Goal: Information Seeking & Learning: Learn about a topic

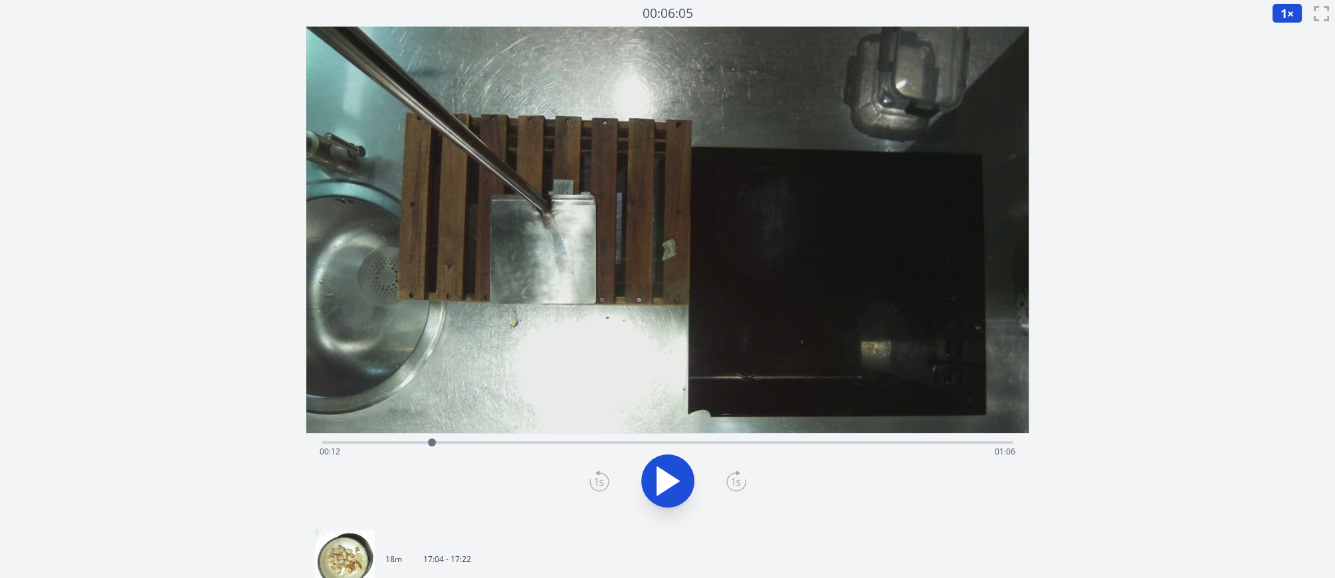
drag, startPoint x: 1010, startPoint y: 443, endPoint x: 432, endPoint y: 438, distance: 578.2
click at [432, 439] on div at bounding box center [432, 443] width 8 height 8
drag, startPoint x: 534, startPoint y: 441, endPoint x: 747, endPoint y: 429, distance: 213.6
click at [747, 429] on div "Time elapsed: 00:48 Time remaining: 00:31" at bounding box center [667, 274] width 723 height 494
drag, startPoint x: 345, startPoint y: 441, endPoint x: 982, endPoint y: 425, distance: 636.8
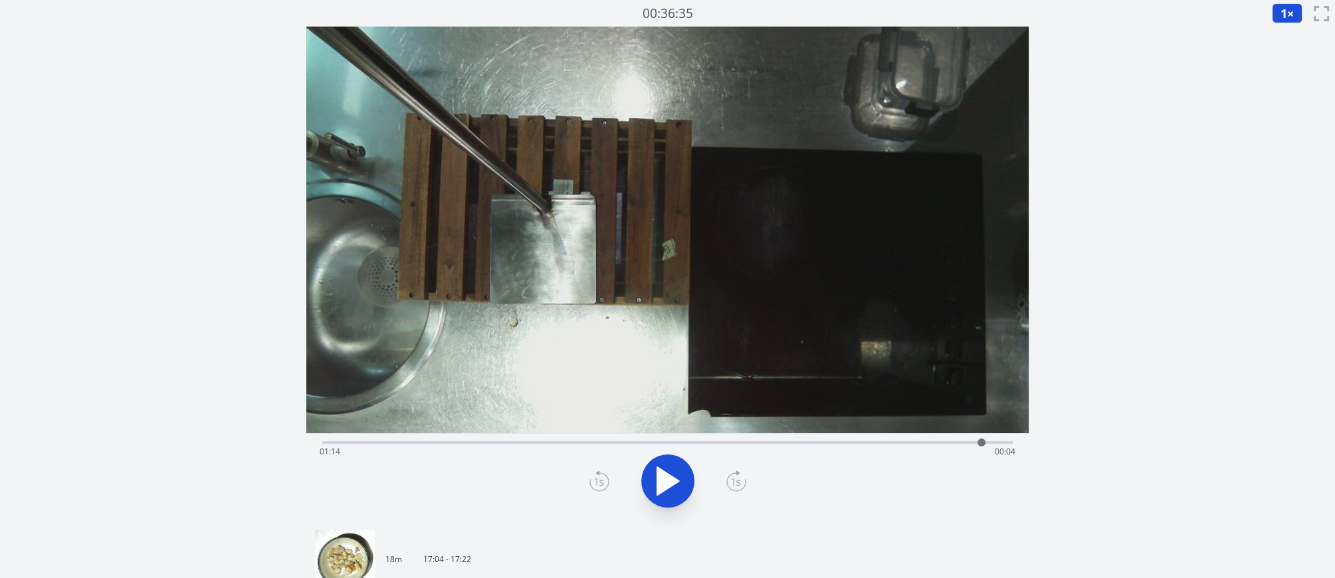
click at [982, 425] on div "Time elapsed: 01:14 Time remaining: 00:04" at bounding box center [667, 274] width 723 height 494
drag, startPoint x: 389, startPoint y: 441, endPoint x: 657, endPoint y: 439, distance: 268.5
click at [657, 439] on div at bounding box center [657, 443] width 8 height 8
drag, startPoint x: 1011, startPoint y: 440, endPoint x: 912, endPoint y: 405, distance: 104.2
click at [912, 405] on div "Time elapsed: 01:06 Time remaining: 00:12" at bounding box center [667, 274] width 723 height 494
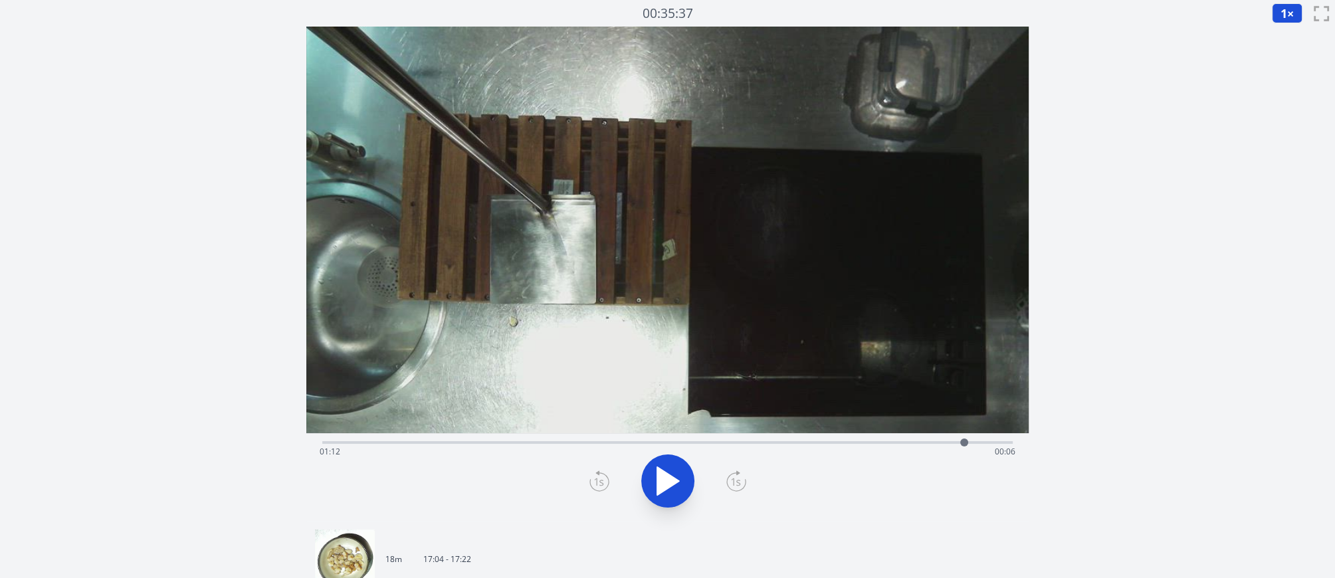
drag, startPoint x: 914, startPoint y: 442, endPoint x: 964, endPoint y: 438, distance: 50.7
click at [964, 439] on div at bounding box center [964, 443] width 8 height 8
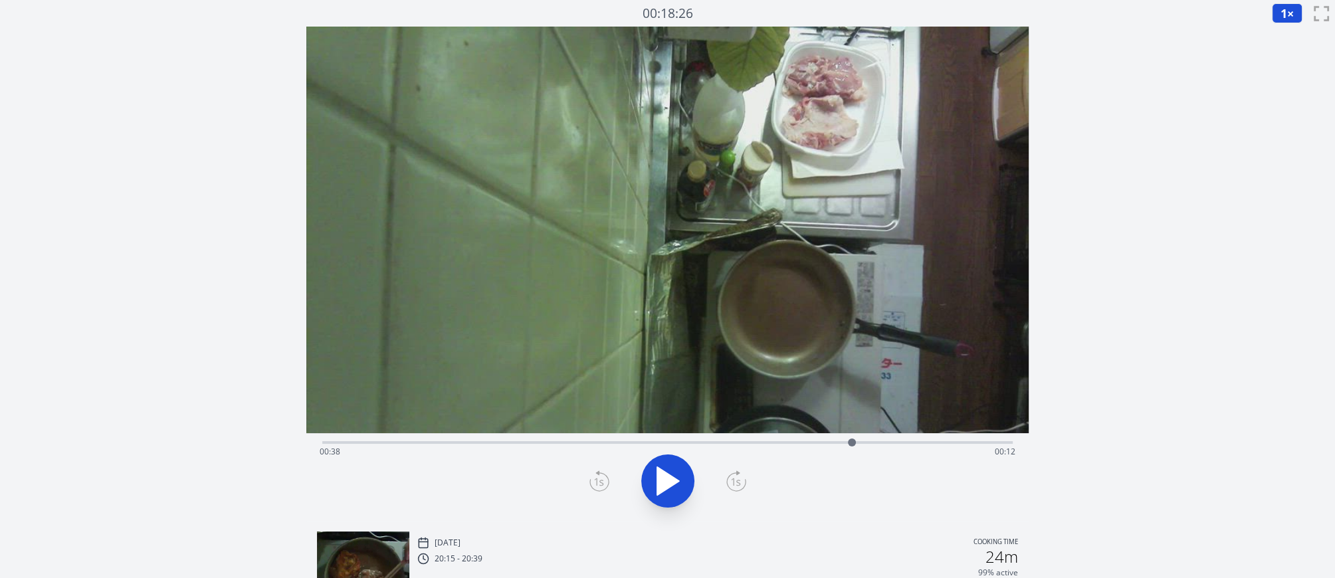
drag, startPoint x: 1010, startPoint y: 443, endPoint x: 852, endPoint y: 488, distance: 164.3
click at [852, 488] on div "Time elapsed: 00:38 Time remaining: 00:12" at bounding box center [667, 477] width 723 height 88
drag, startPoint x: 851, startPoint y: 446, endPoint x: 605, endPoint y: 447, distance: 245.9
click at [605, 447] on div at bounding box center [605, 443] width 20 height 20
drag, startPoint x: 606, startPoint y: 444, endPoint x: 919, endPoint y: 305, distance: 342.4
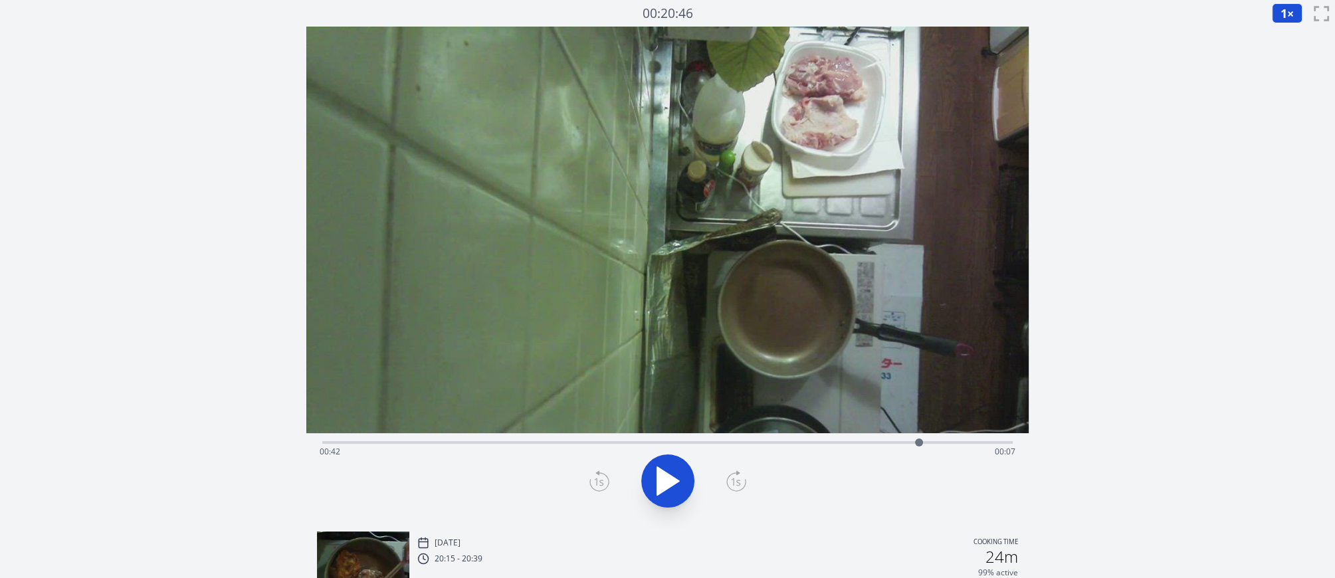
click at [919, 305] on div "Time elapsed: 00:42 Time remaining: 00:07" at bounding box center [667, 274] width 723 height 494
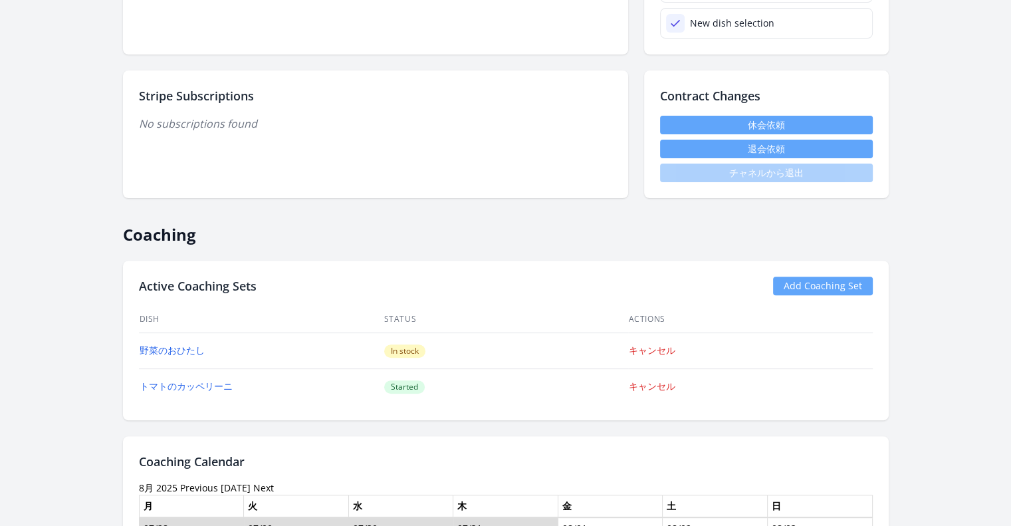
scroll to position [532, 0]
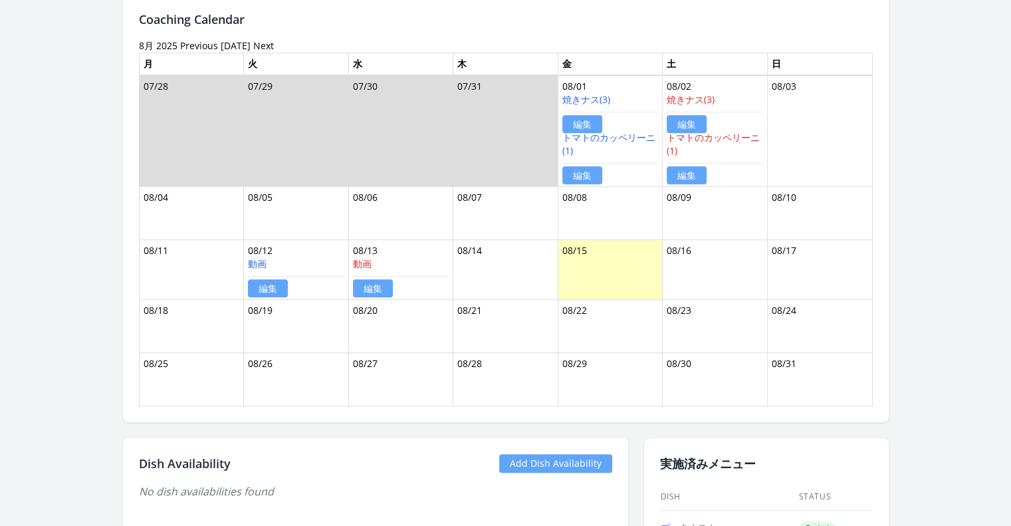
scroll to position [797, 0]
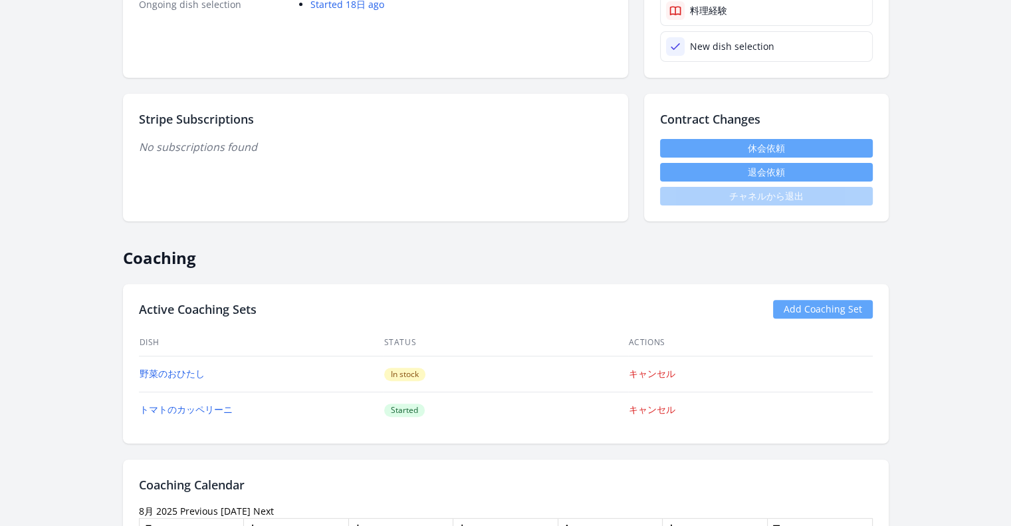
scroll to position [465, 0]
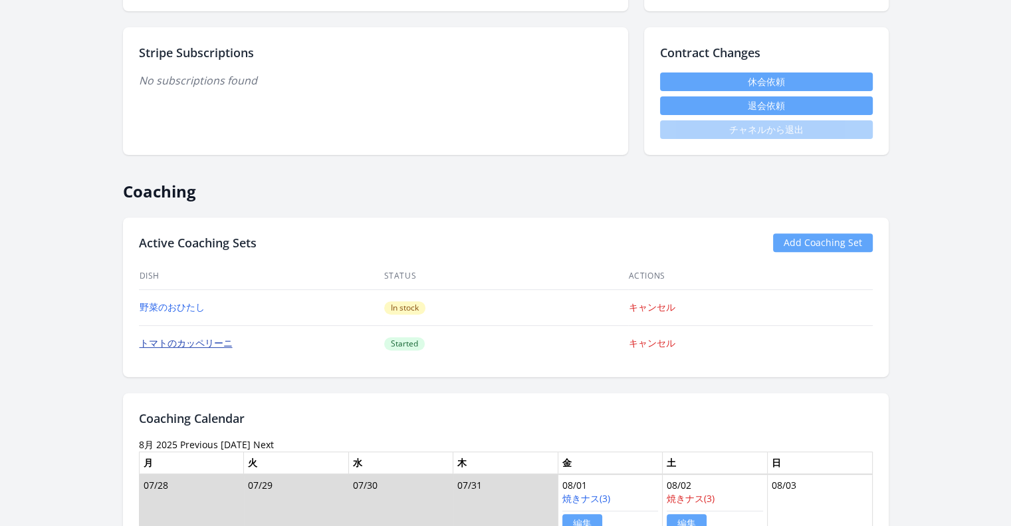
click at [226, 340] on link "トマトのカッペリーニ" at bounding box center [186, 342] width 93 height 13
